Goal: Transaction & Acquisition: Subscribe to service/newsletter

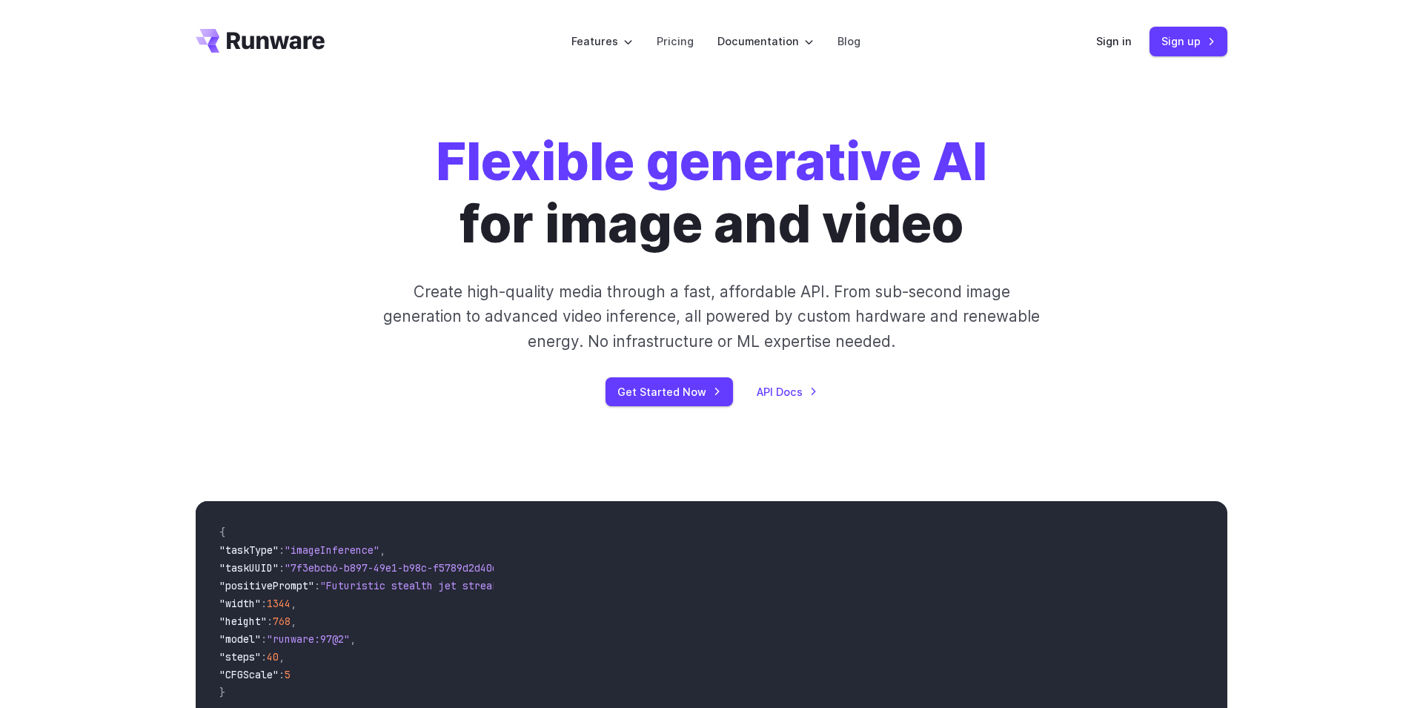
click at [953, 176] on strong "Flexible generative AI" at bounding box center [712, 161] width 552 height 63
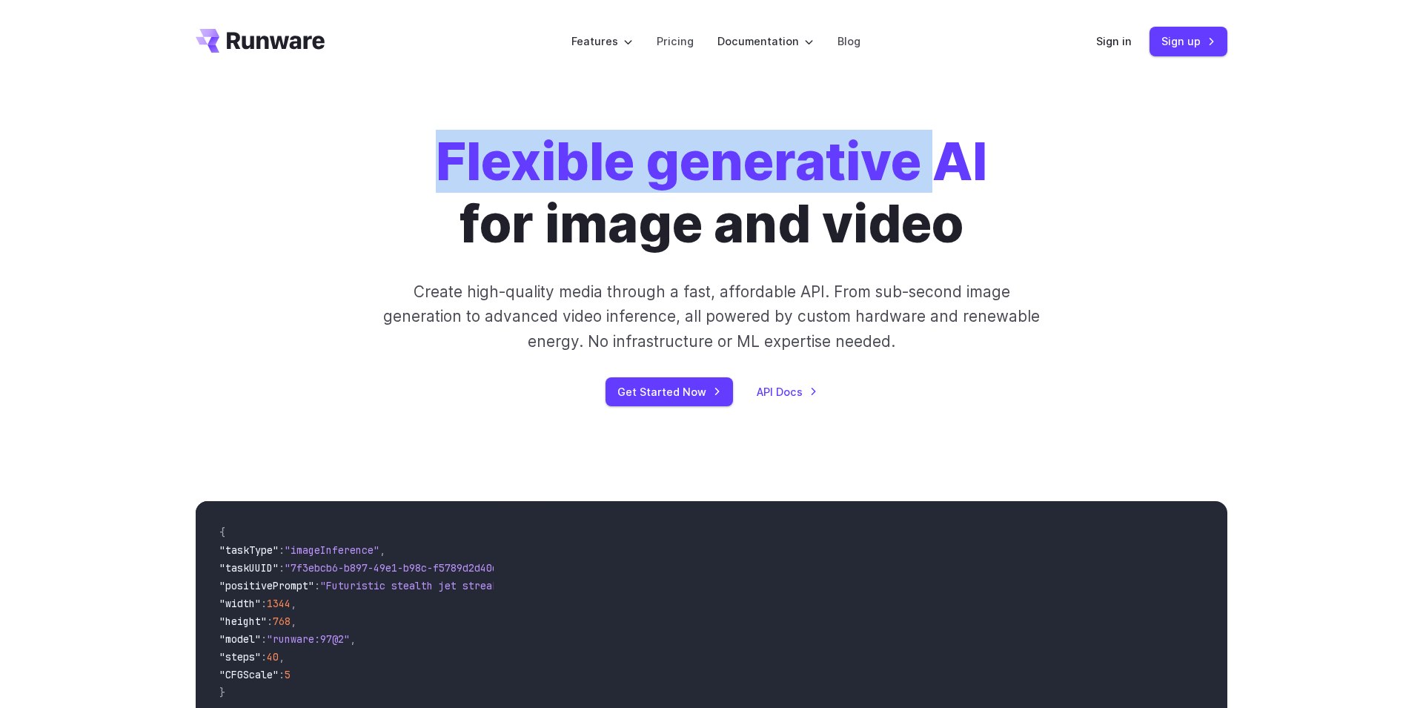
click at [953, 176] on strong "Flexible generative AI" at bounding box center [712, 161] width 552 height 63
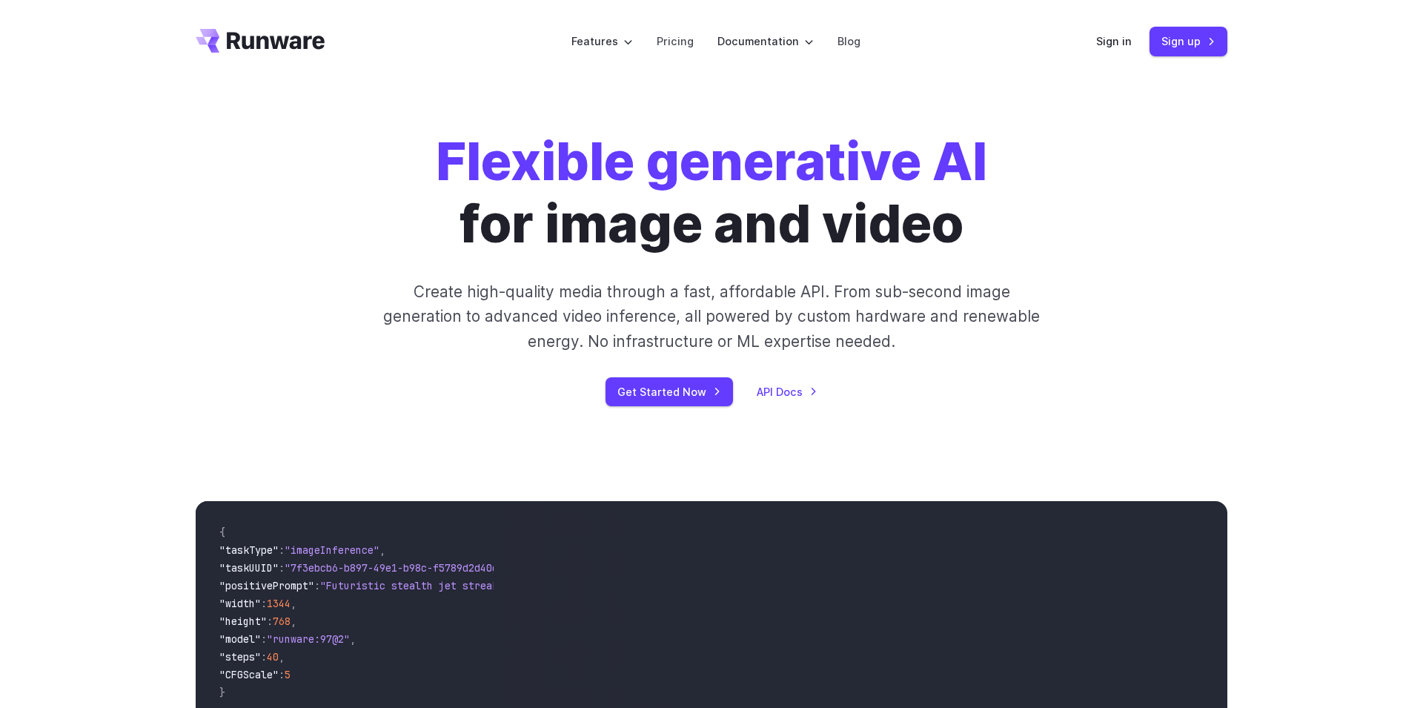
click at [953, 176] on strong "Flexible generative AI" at bounding box center [712, 161] width 552 height 63
click at [1184, 50] on link "Sign up" at bounding box center [1189, 41] width 78 height 29
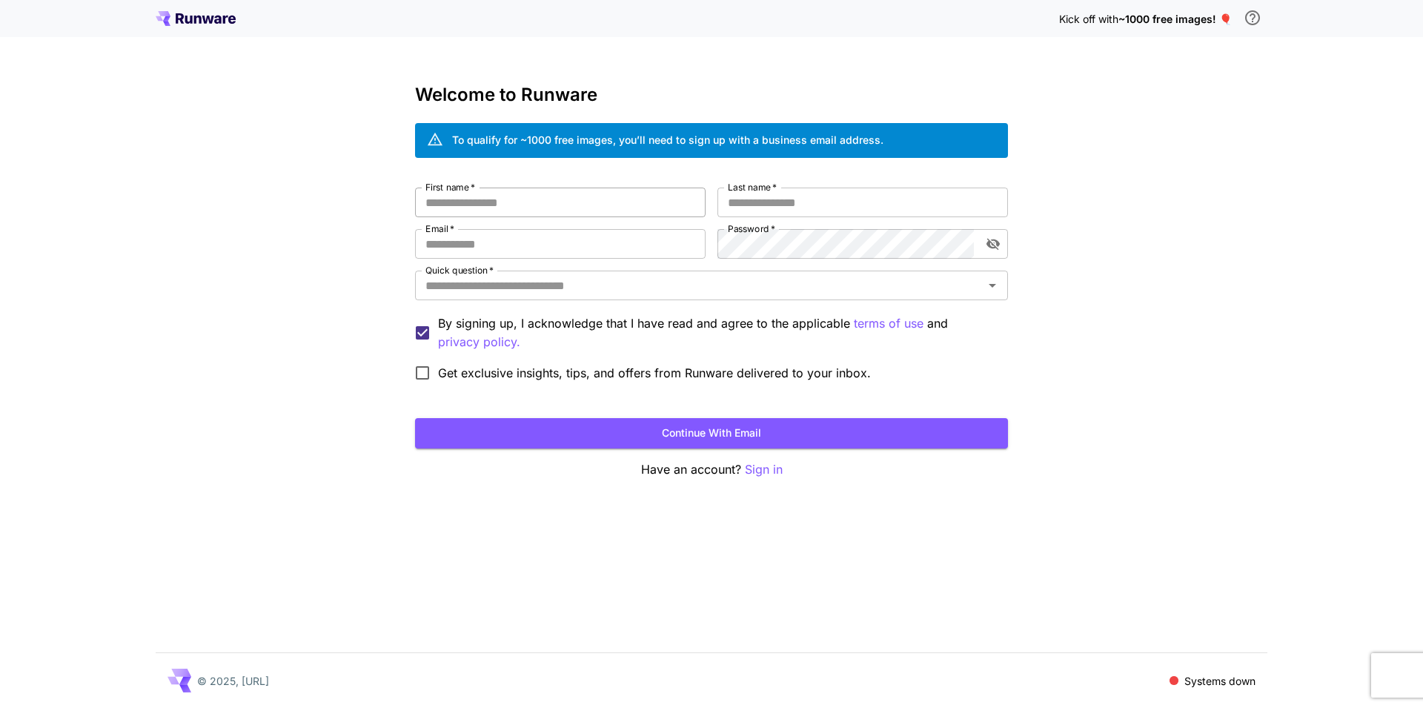
click at [520, 199] on input "First name   *" at bounding box center [560, 203] width 291 height 30
click at [724, 434] on button "Continue with email" at bounding box center [711, 433] width 593 height 30
